Goal: Navigation & Orientation: Find specific page/section

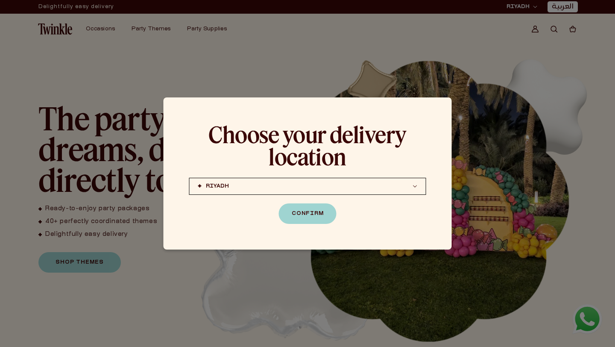
click at [390, 206] on div "Confirm" at bounding box center [307, 213] width 237 height 21
click at [318, 217] on button "Confirm" at bounding box center [308, 213] width 58 height 21
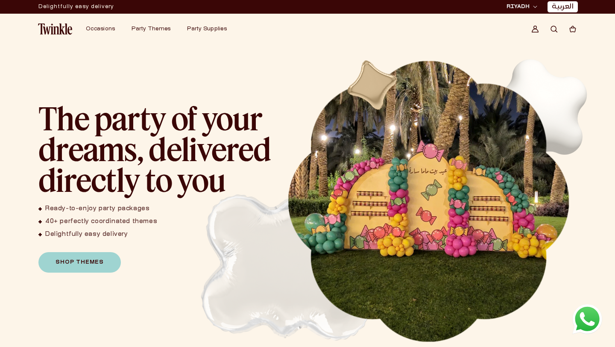
click at [528, 9] on span "RIYADH" at bounding box center [518, 7] width 23 height 8
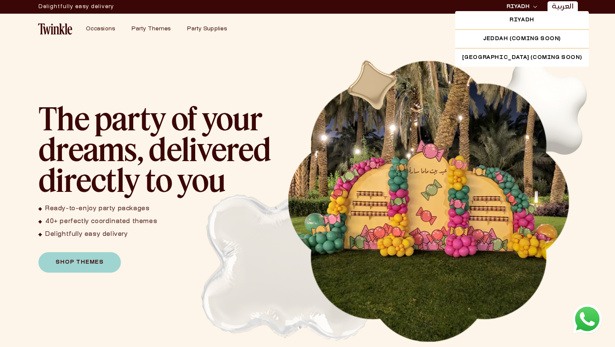
click at [526, 8] on span "RIYADH" at bounding box center [518, 7] width 23 height 8
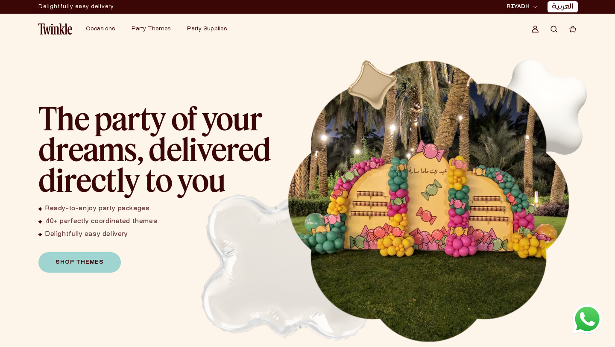
click at [560, 8] on link "العربية" at bounding box center [563, 7] width 22 height 9
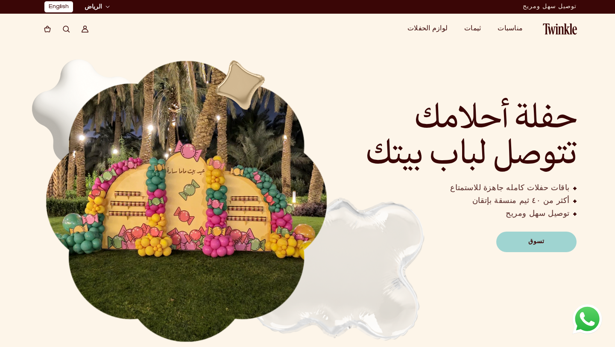
drag, startPoint x: 369, startPoint y: 161, endPoint x: 564, endPoint y: 165, distance: 195.4
click at [564, 165] on h2 "حفلة أحلامك تتوصل لباب بيتك" at bounding box center [457, 139] width 239 height 72
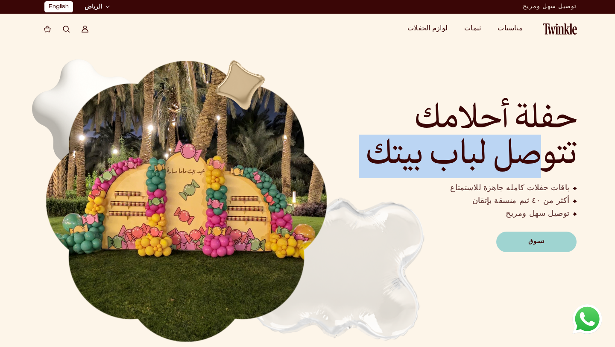
click at [564, 165] on h2 "حفلة أحلامك تتوصل لباب بيتك" at bounding box center [457, 139] width 239 height 72
click at [68, 9] on link "English" at bounding box center [59, 7] width 20 height 9
